Goal: Communication & Community: Answer question/provide support

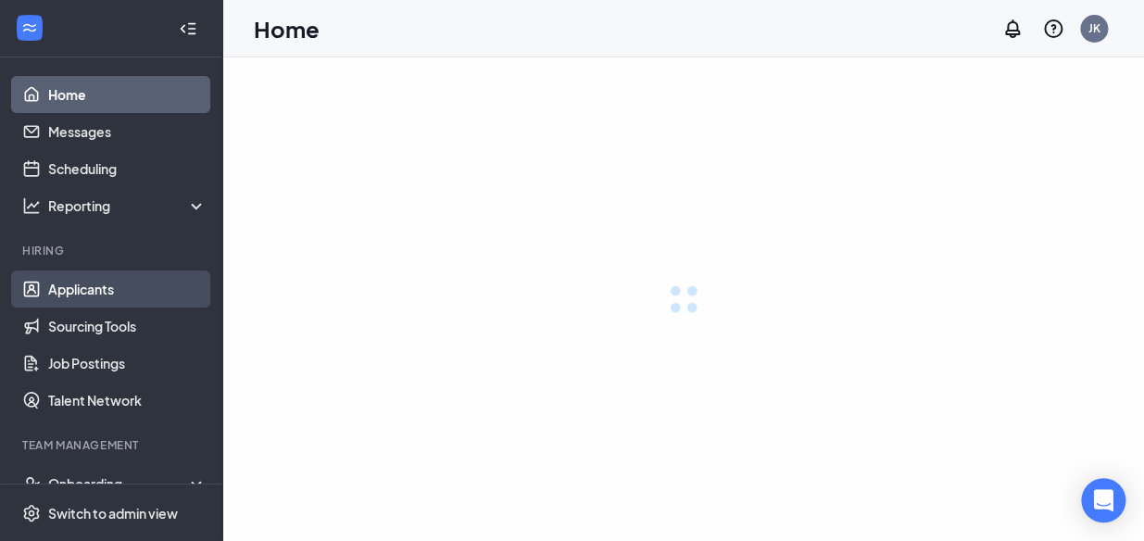
click at [103, 288] on link "Applicants" at bounding box center [127, 288] width 158 height 37
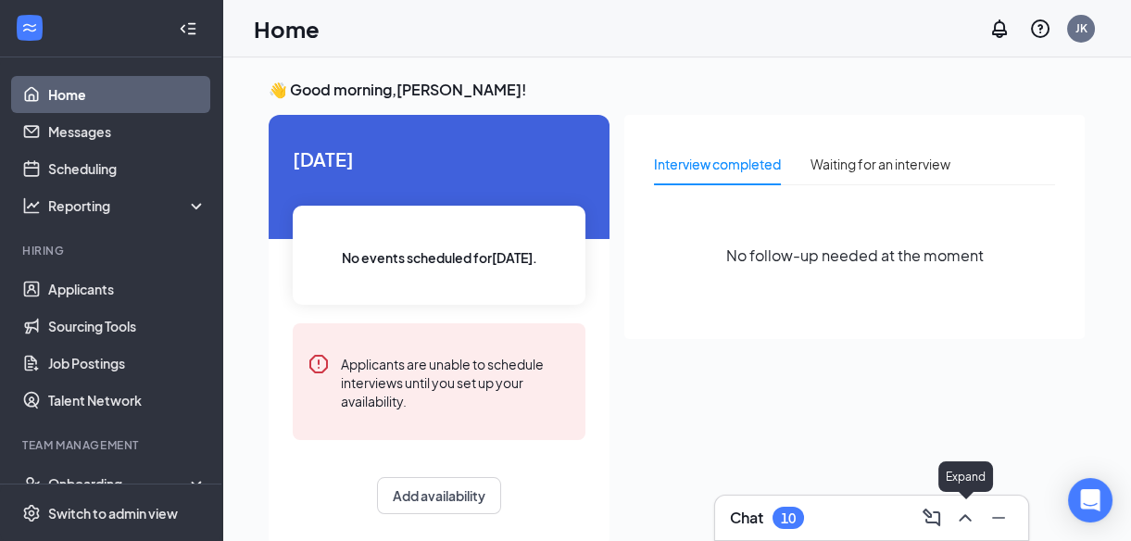
click at [964, 519] on icon "ChevronUp" at bounding box center [965, 518] width 22 height 22
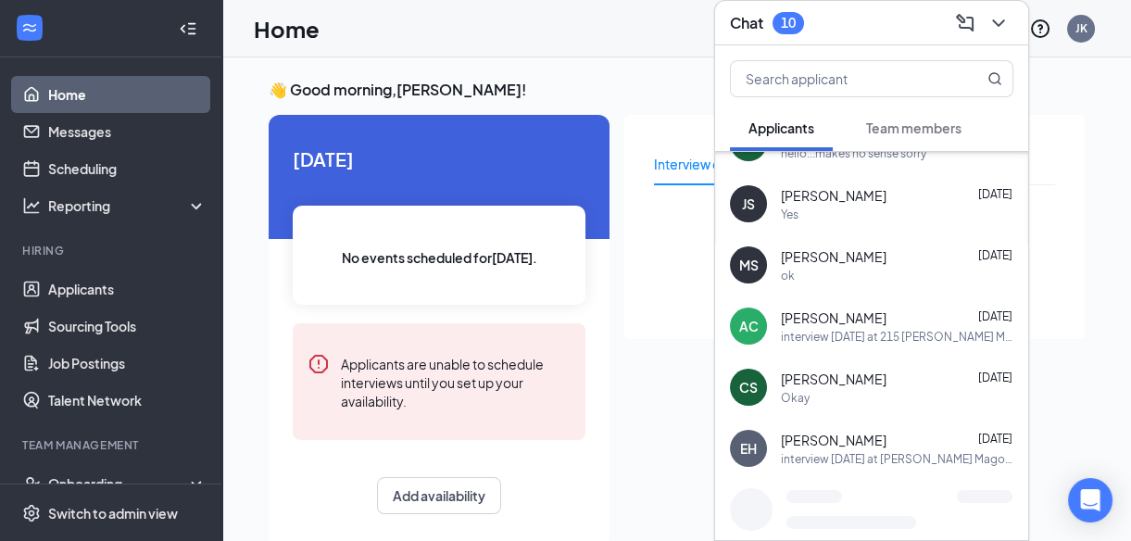
scroll to position [315, 0]
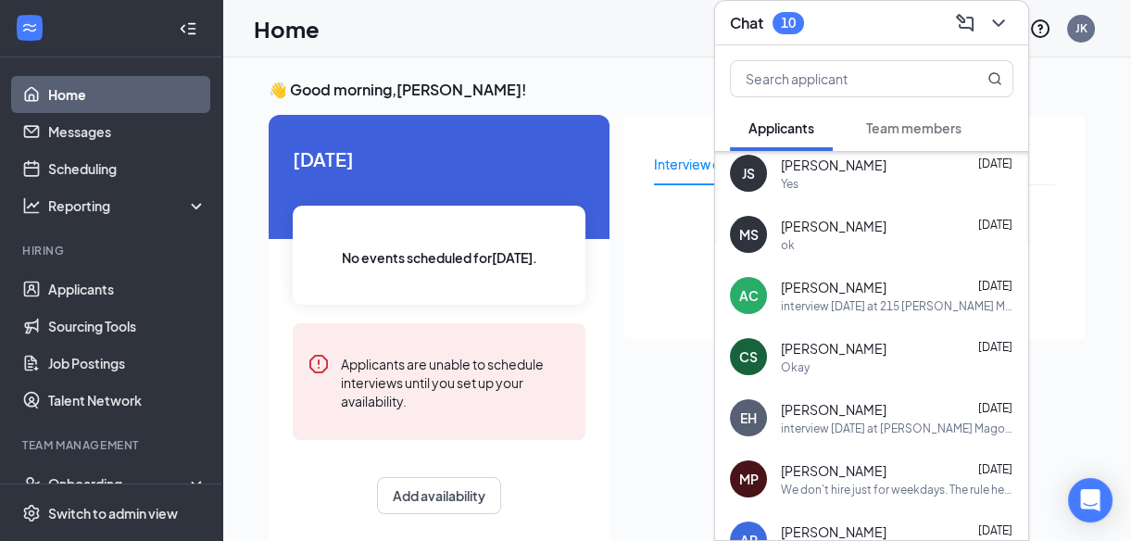
click at [833, 348] on span "[PERSON_NAME]" at bounding box center [834, 348] width 106 height 19
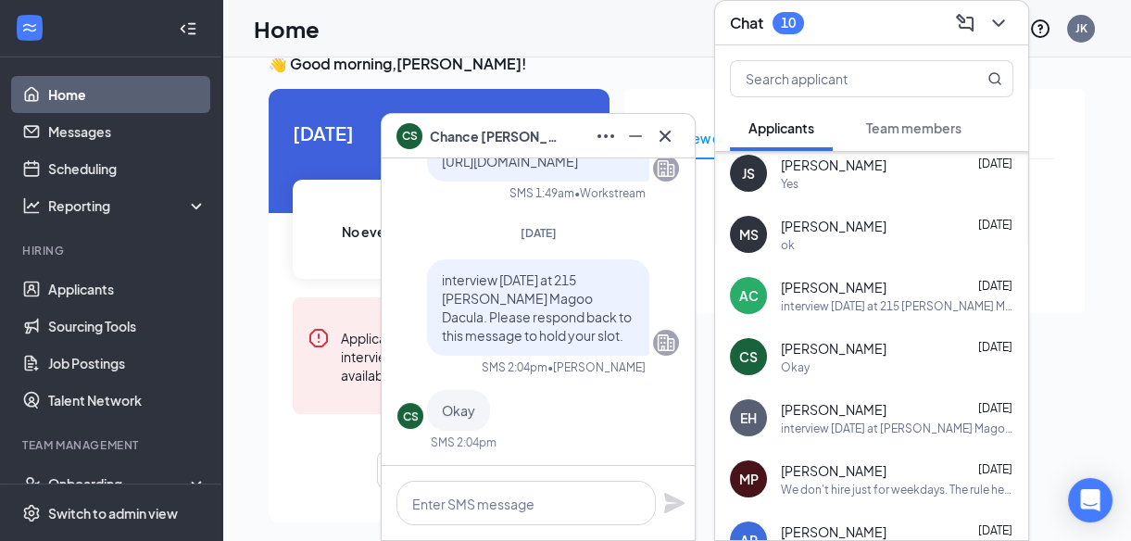
scroll to position [38, 0]
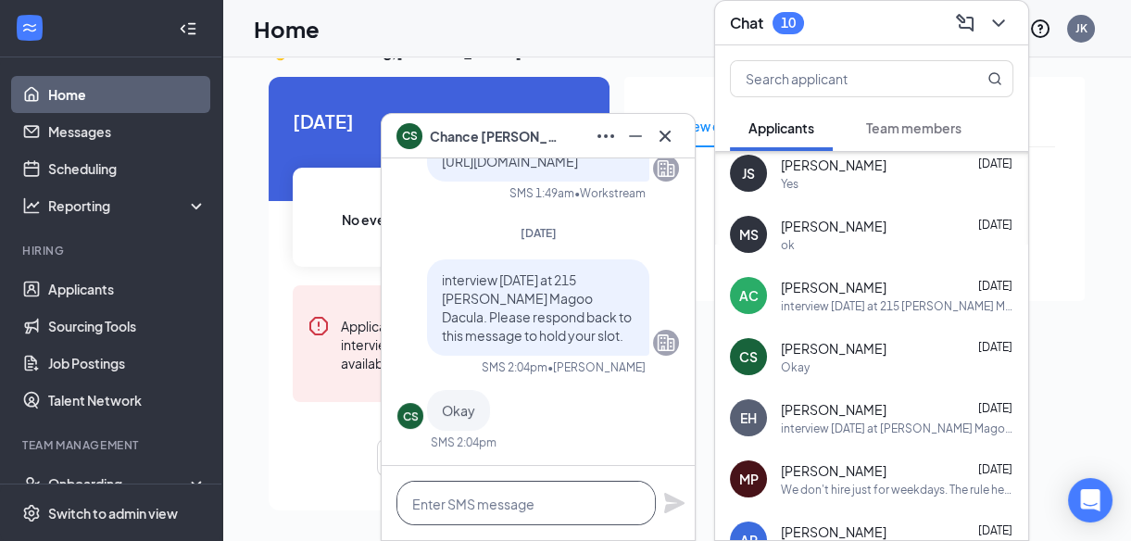
click at [444, 501] on textarea at bounding box center [525, 503] width 259 height 44
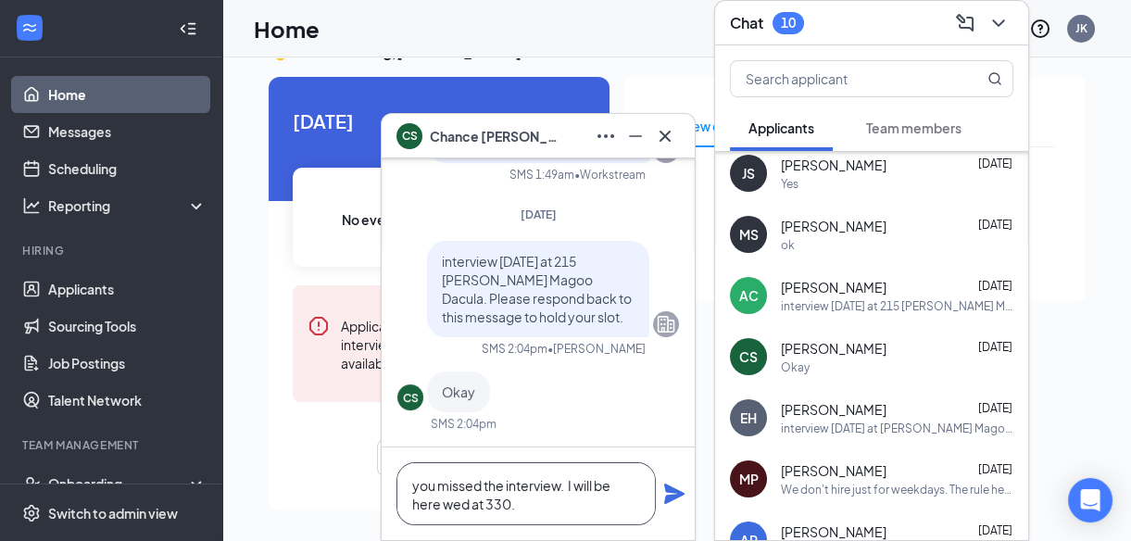
type textarea "you missed the interview. I will be here wed at 330."
click at [669, 493] on icon "Plane" at bounding box center [674, 493] width 22 height 22
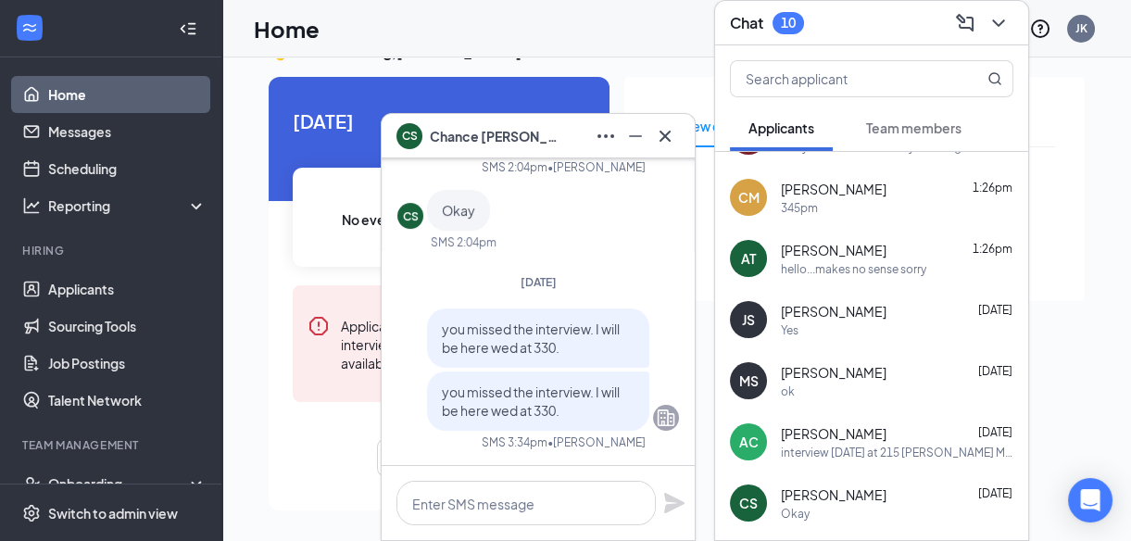
scroll to position [0, 0]
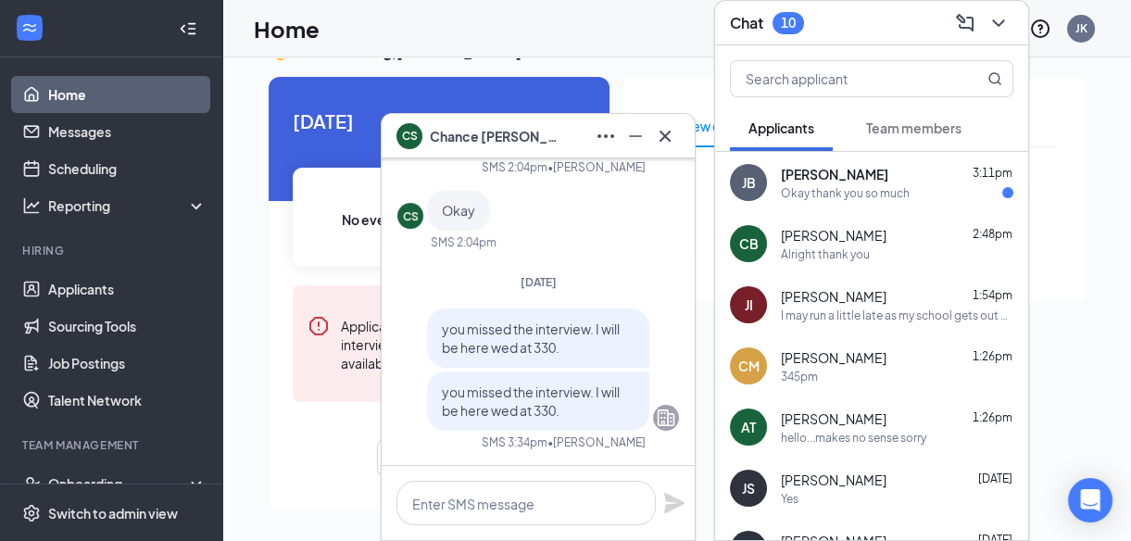
click at [840, 176] on span "[PERSON_NAME]" at bounding box center [834, 174] width 107 height 19
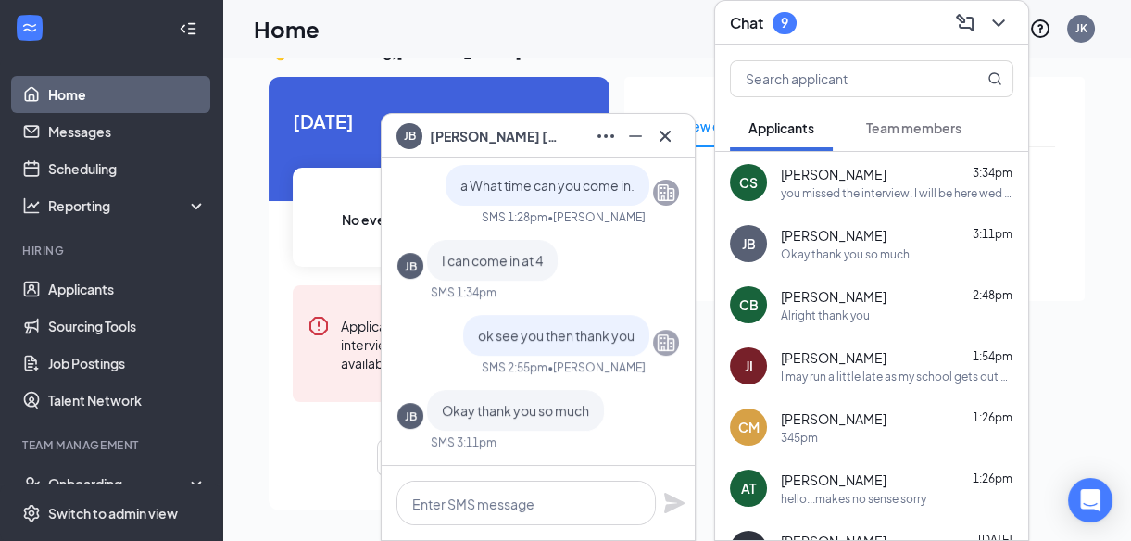
click at [916, 127] on span "Team members" at bounding box center [913, 127] width 95 height 17
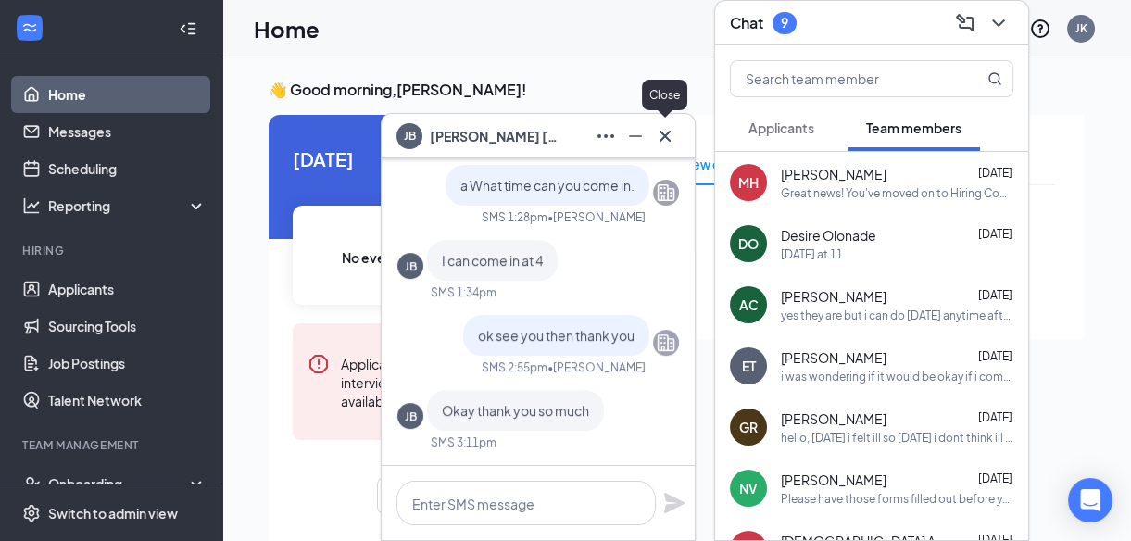
click at [660, 132] on icon "Cross" at bounding box center [665, 136] width 22 height 22
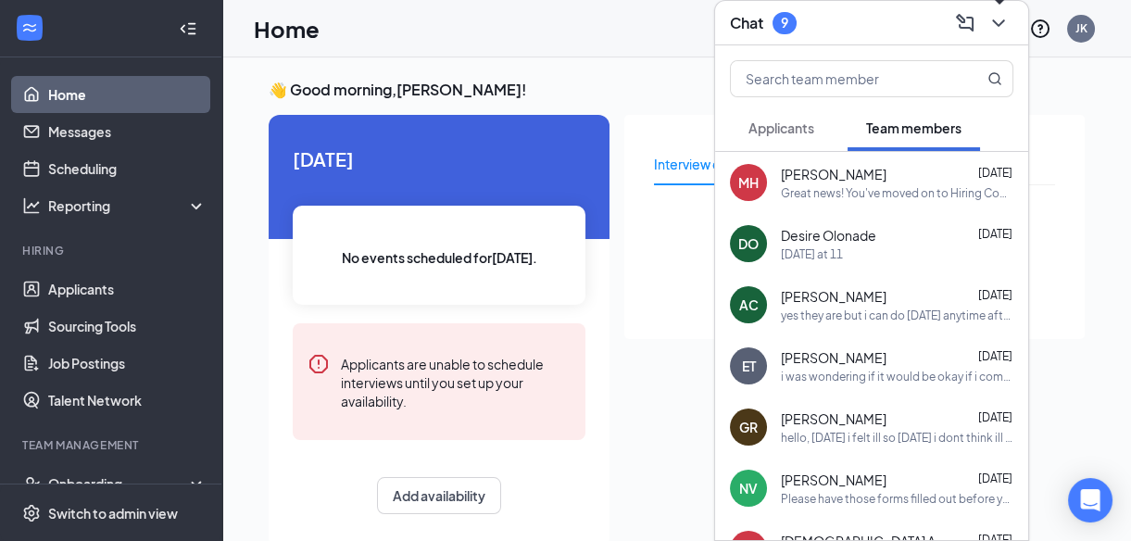
click at [996, 19] on icon "ChevronDown" at bounding box center [998, 23] width 22 height 22
